Goal: Use online tool/utility: Utilize a website feature to perform a specific function

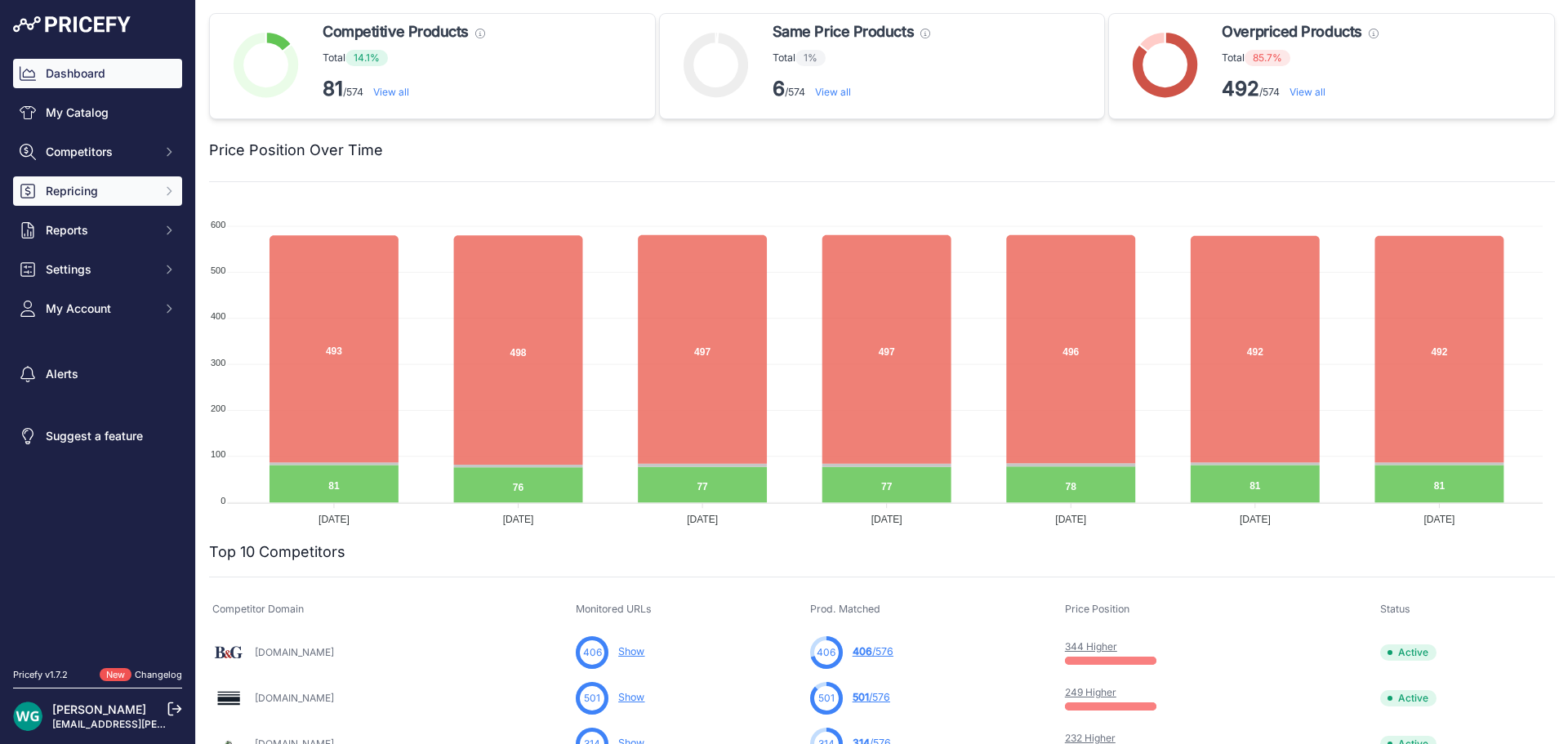
click at [122, 198] on span "Repricing" at bounding box center [99, 191] width 107 height 17
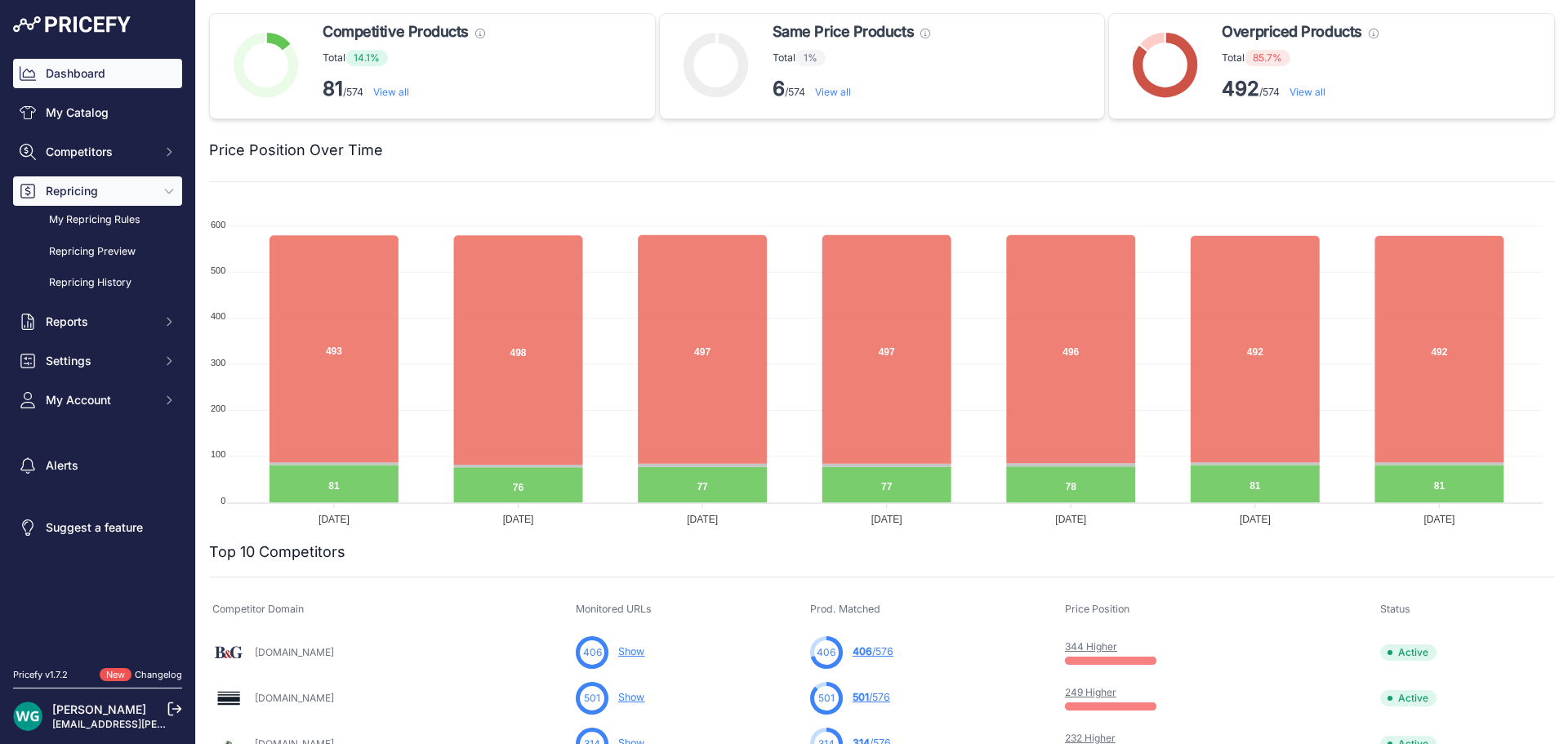
click at [131, 178] on button "Repricing" at bounding box center [97, 191] width 169 height 29
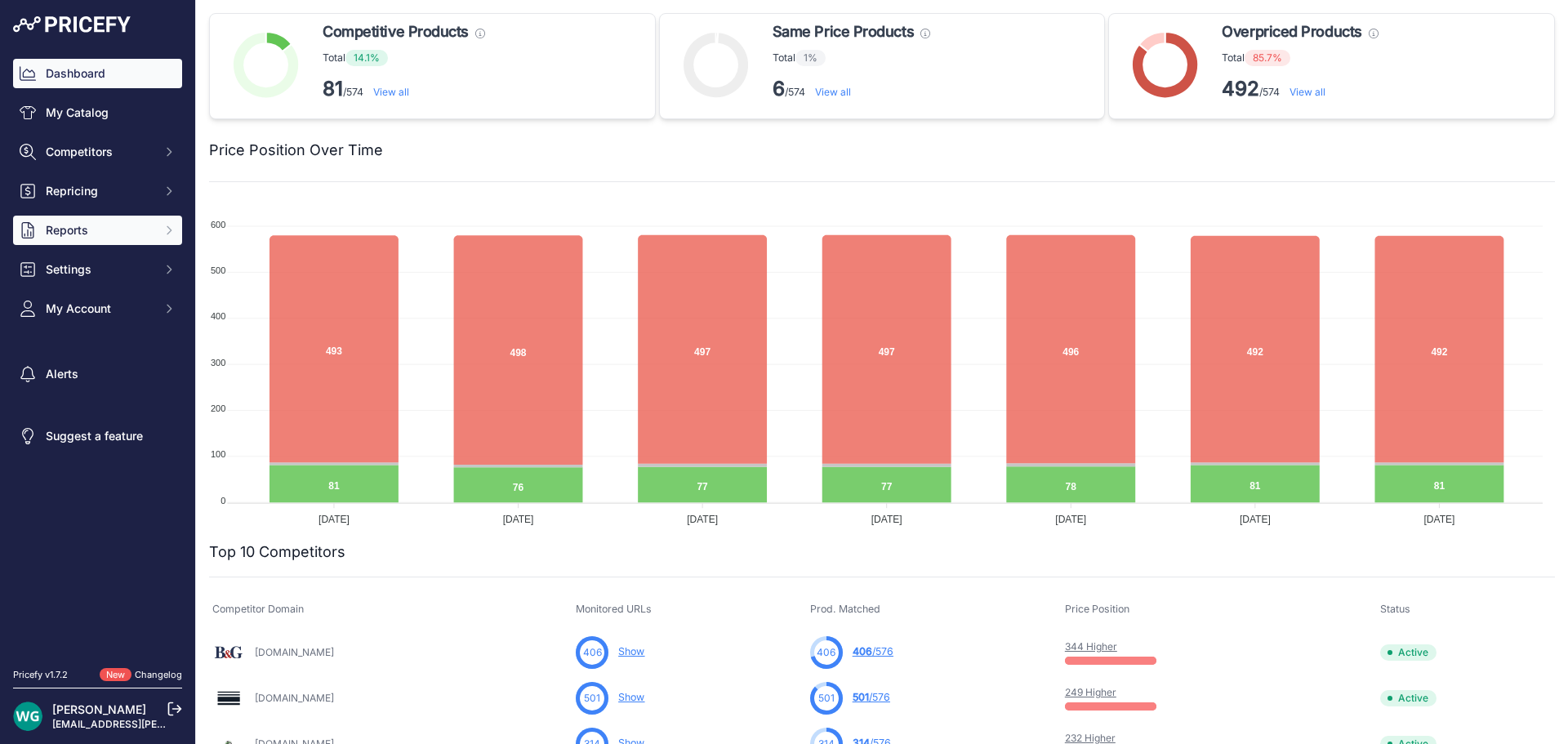
click at [136, 231] on span "Reports" at bounding box center [99, 230] width 107 height 17
click at [127, 236] on span "Reports" at bounding box center [99, 230] width 107 height 17
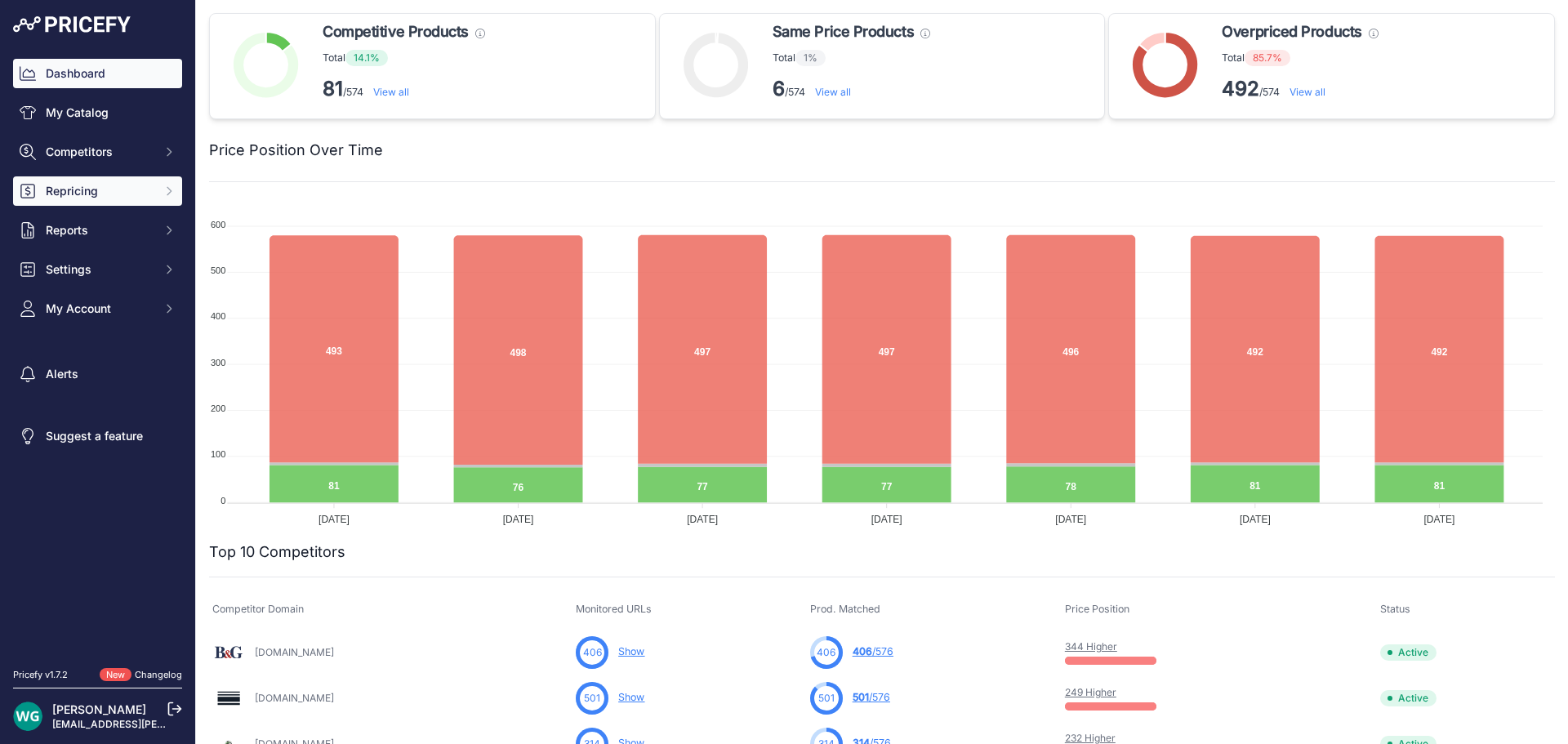
click at [135, 200] on button "Repricing" at bounding box center [97, 191] width 169 height 29
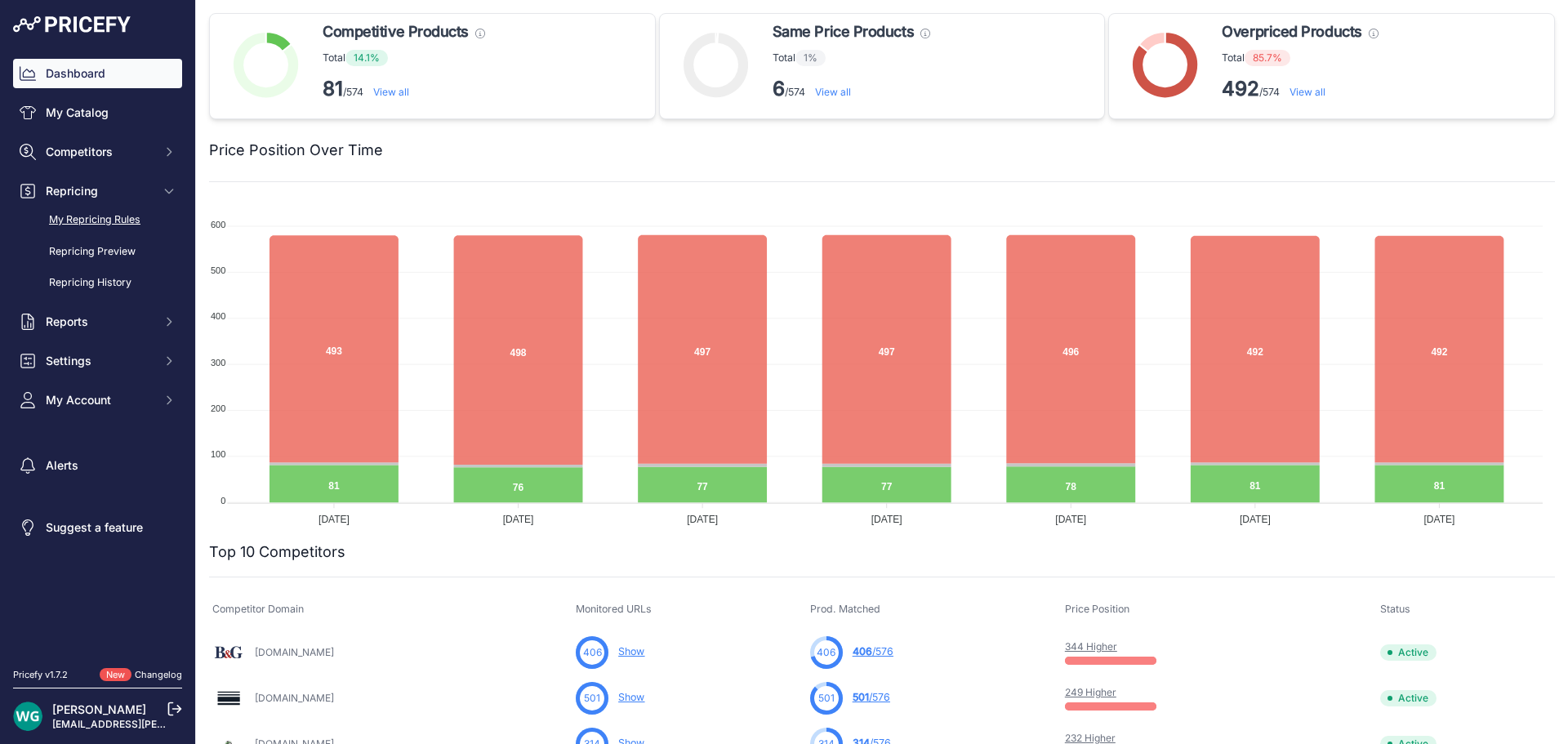
click at [127, 223] on link "My Repricing Rules" at bounding box center [97, 220] width 169 height 28
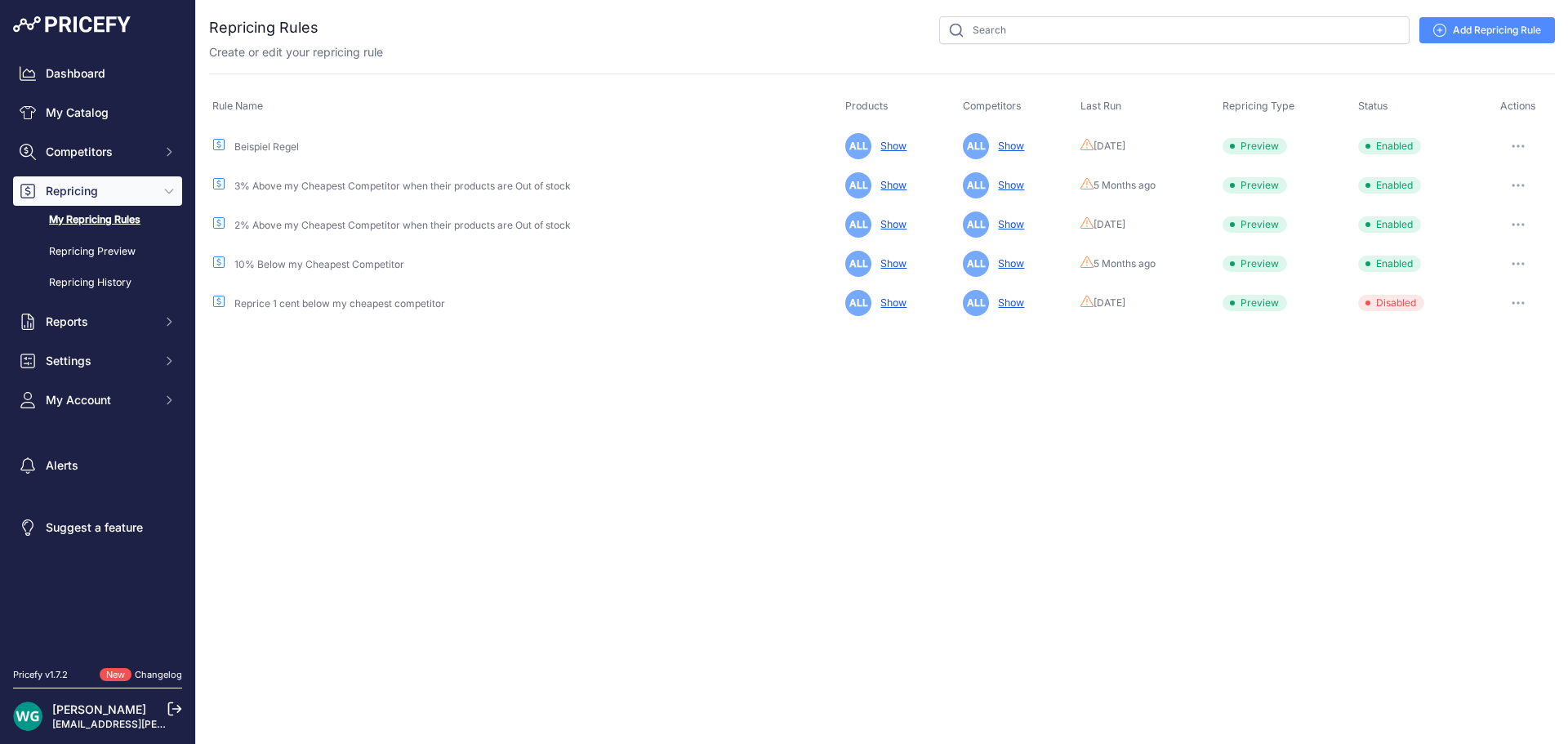
click at [1520, 145] on icon "button" at bounding box center [1517, 145] width 13 height 3
click at [1484, 223] on button "Reprice Now" at bounding box center [1499, 232] width 105 height 26
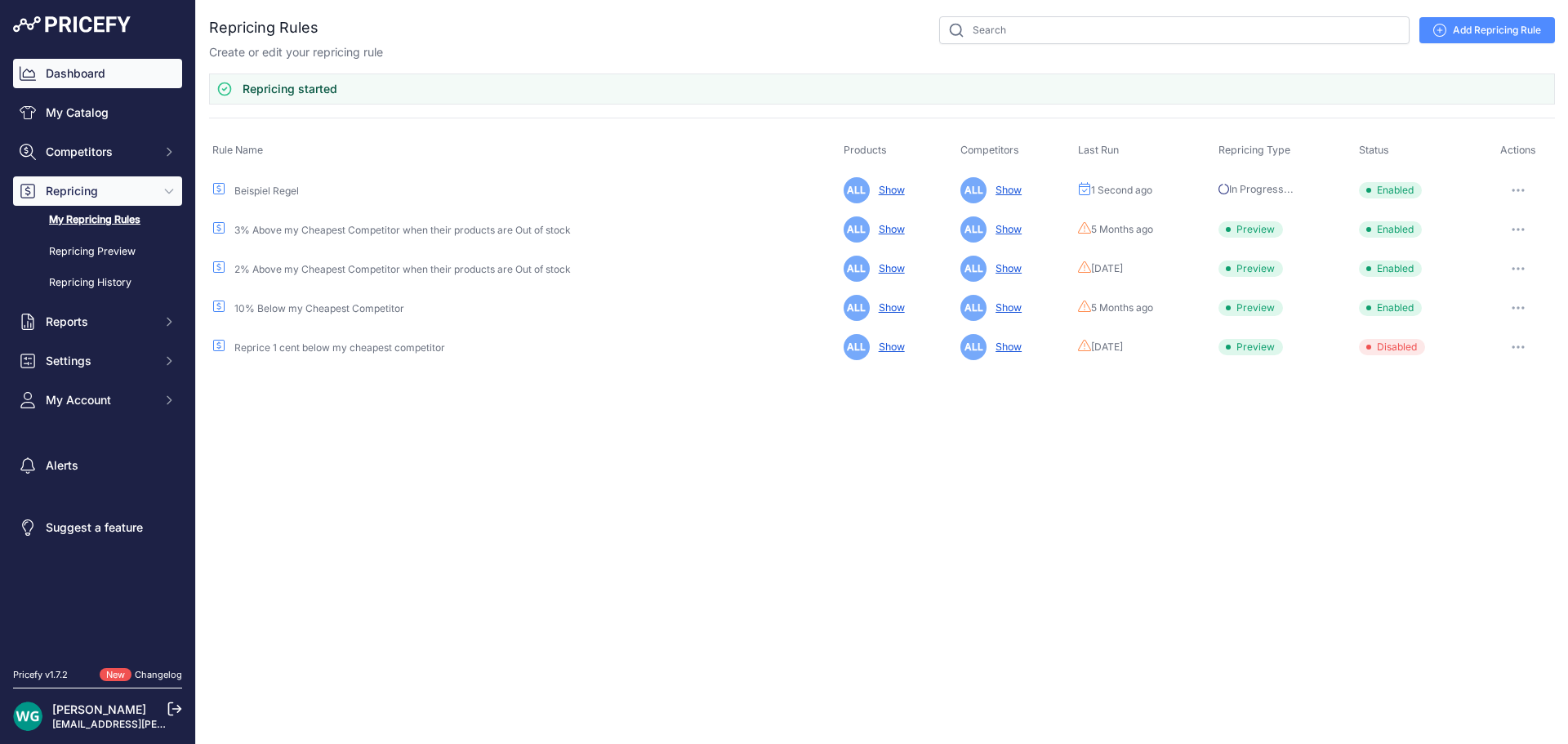
click at [82, 75] on link "Dashboard" at bounding box center [97, 74] width 169 height 29
